Goal: Task Accomplishment & Management: Use online tool/utility

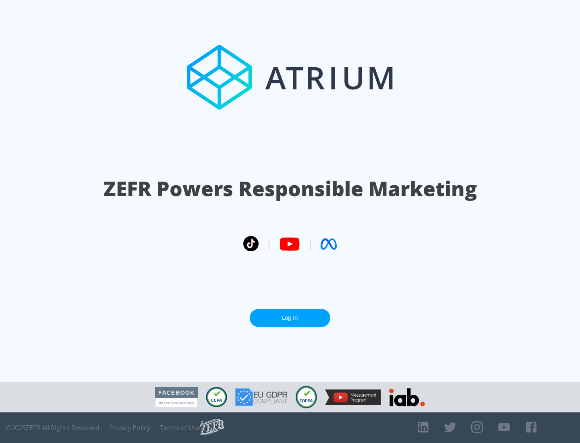
click at [290, 318] on link "Log In" at bounding box center [290, 318] width 81 height 18
